Goal: Communication & Community: Answer question/provide support

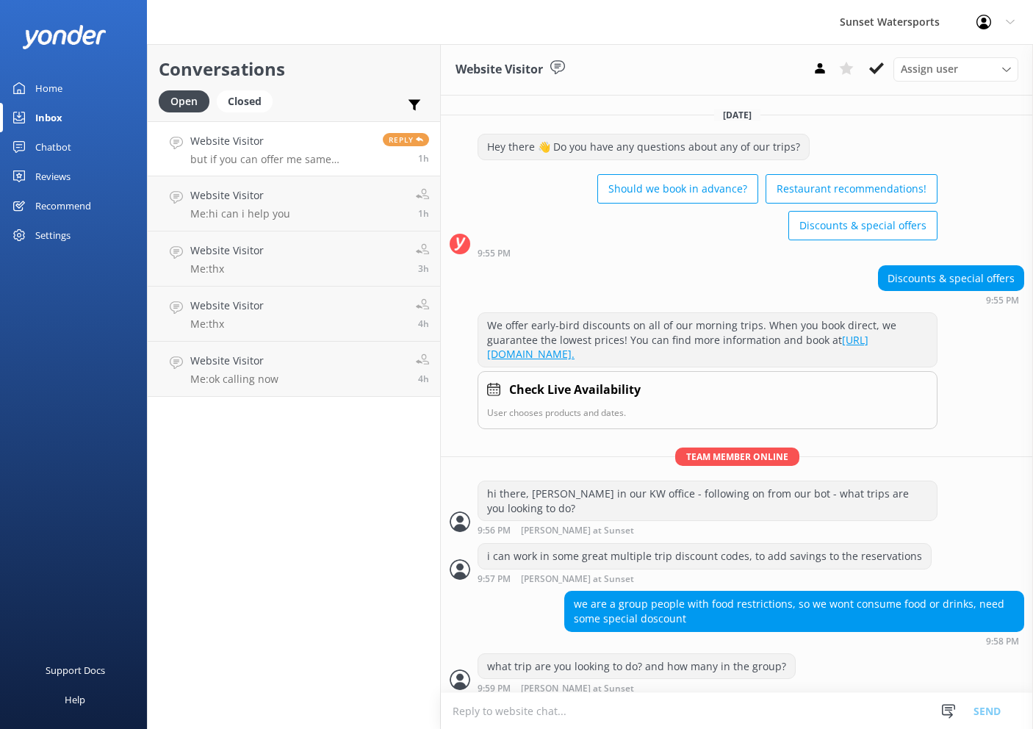
scroll to position [960, 0]
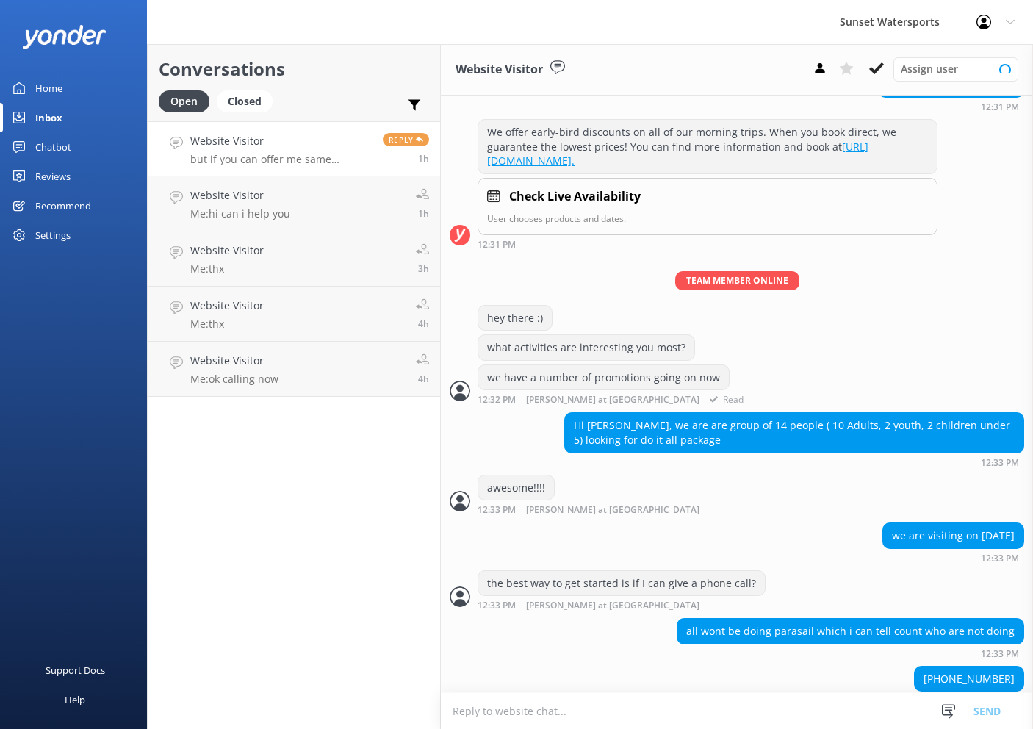
scroll to position [960, 0]
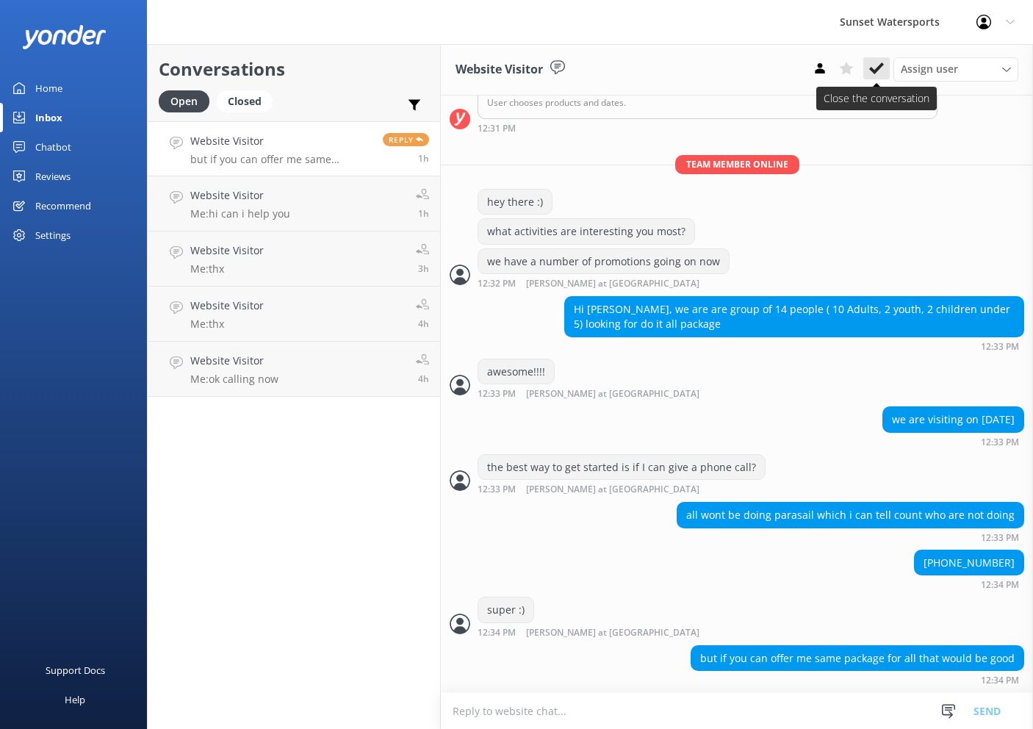
click at [879, 70] on use at bounding box center [876, 68] width 15 height 12
